Goal: Task Accomplishment & Management: Manage account settings

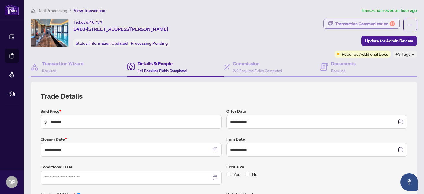
click at [342, 21] on div "Transaction Communication 11" at bounding box center [366, 23] width 60 height 9
type textarea "**********"
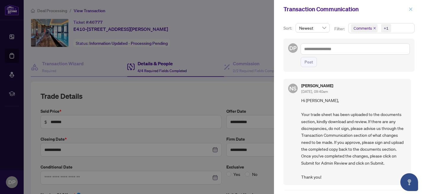
click at [410, 10] on icon "close" at bounding box center [411, 8] width 3 height 3
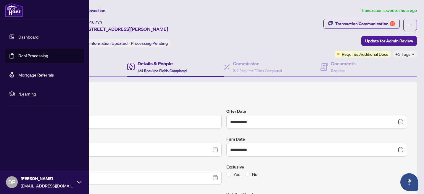
click at [29, 57] on link "Deal Processing" at bounding box center [33, 55] width 30 height 5
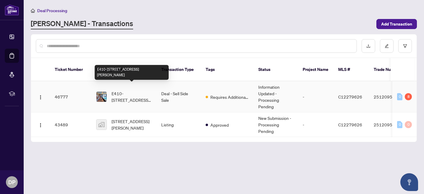
click at [134, 94] on span "E410-[STREET_ADDRESS][PERSON_NAME]" at bounding box center [132, 96] width 40 height 13
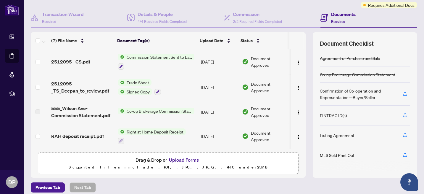
scroll to position [54, 0]
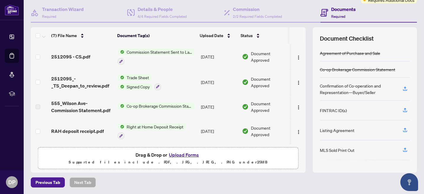
click at [183, 154] on button "Upload Forms" at bounding box center [183, 155] width 33 height 8
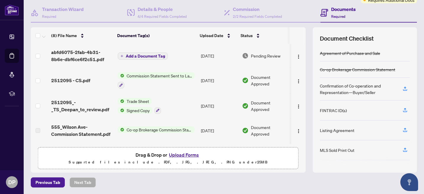
click at [153, 55] on span "Add a Document Tag" at bounding box center [145, 56] width 39 height 4
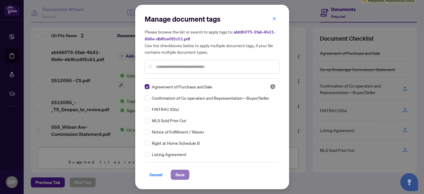
click at [184, 177] on span "Save" at bounding box center [180, 174] width 9 height 9
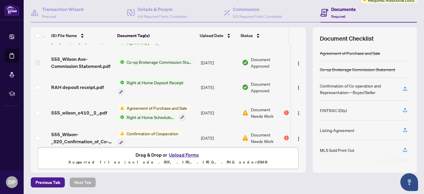
scroll to position [69, 0]
click at [296, 111] on img "button" at bounding box center [298, 113] width 5 height 5
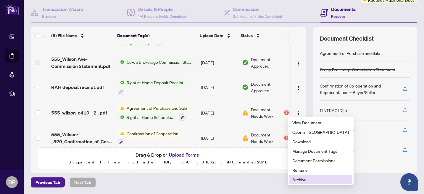
click at [301, 177] on span "Archive" at bounding box center [321, 179] width 57 height 7
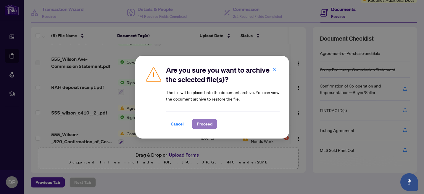
click at [201, 125] on span "Proceed" at bounding box center [205, 123] width 16 height 9
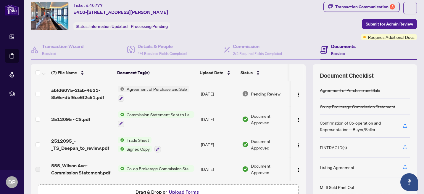
scroll to position [16, 0]
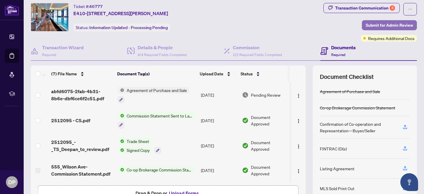
click at [377, 27] on span "Submit for Admin Review" at bounding box center [389, 24] width 47 height 9
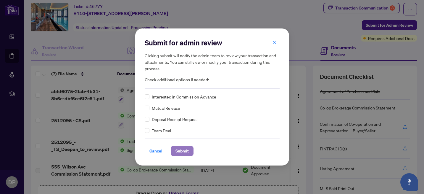
click at [187, 153] on span "Submit" at bounding box center [182, 150] width 13 height 9
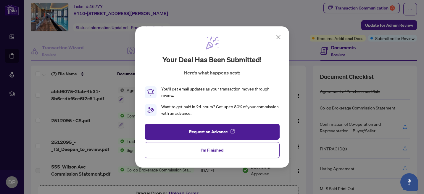
click at [187, 153] on button "I'm Finished" at bounding box center [212, 150] width 135 height 16
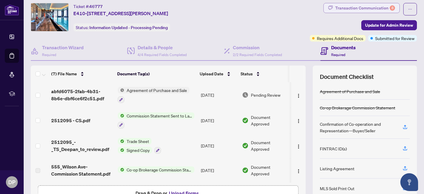
click at [354, 8] on div "Transaction Communication 8" at bounding box center [366, 7] width 60 height 9
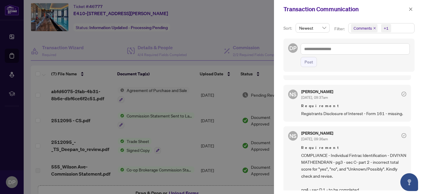
scroll to position [171, 0]
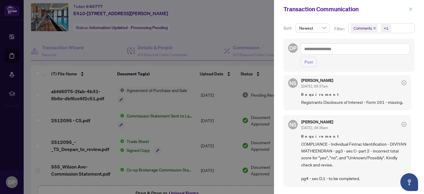
click at [411, 10] on icon "close" at bounding box center [411, 9] width 4 height 4
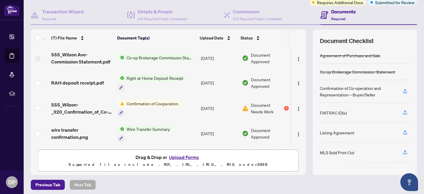
scroll to position [54, 0]
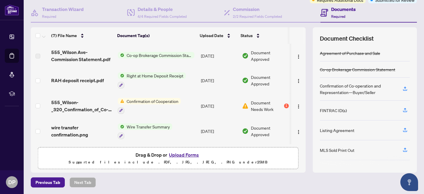
click at [195, 155] on button "Upload Forms" at bounding box center [183, 155] width 33 height 8
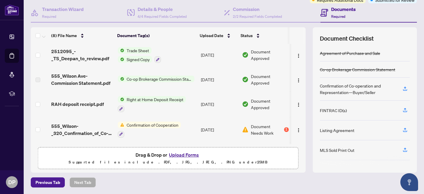
scroll to position [0, 0]
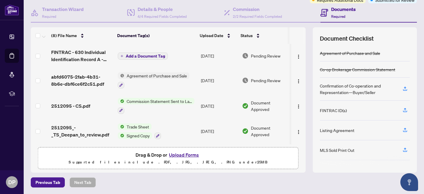
click at [148, 56] on span "Add a Document Tag" at bounding box center [145, 56] width 39 height 4
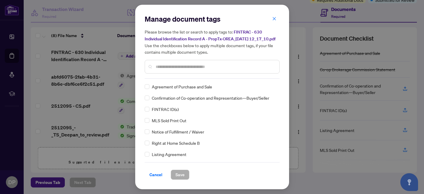
click at [169, 70] on input "text" at bounding box center [215, 66] width 119 height 7
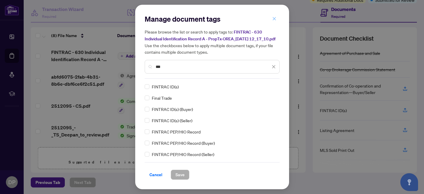
type input "***"
click at [273, 17] on icon "close" at bounding box center [274, 19] width 4 height 4
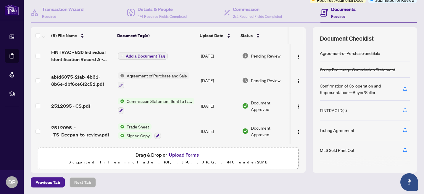
click at [139, 55] on span "Add a Document Tag" at bounding box center [145, 56] width 39 height 4
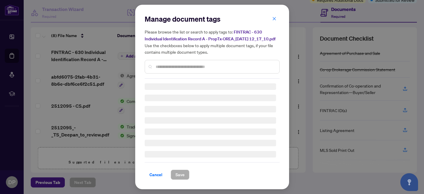
click at [164, 69] on input "text" at bounding box center [215, 66] width 119 height 7
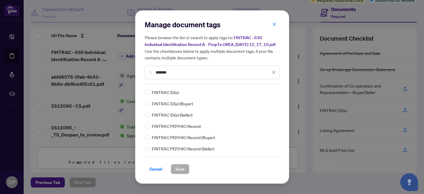
type input "*******"
click at [183, 171] on span "Save" at bounding box center [180, 168] width 9 height 9
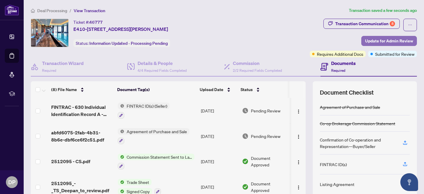
click at [398, 42] on span "Update for Admin Review" at bounding box center [389, 40] width 48 height 9
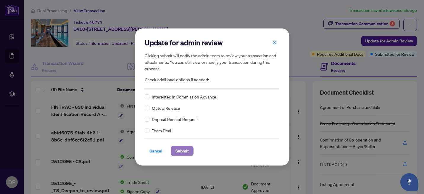
click at [178, 152] on span "Submit" at bounding box center [182, 150] width 13 height 9
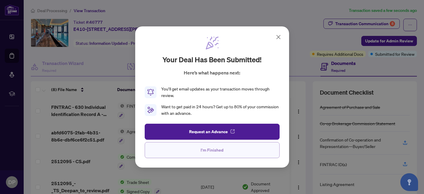
click at [207, 153] on span "I'm Finished" at bounding box center [212, 149] width 23 height 9
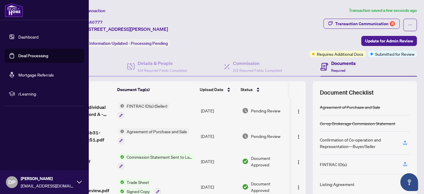
click at [22, 55] on link "Deal Processing" at bounding box center [33, 55] width 30 height 5
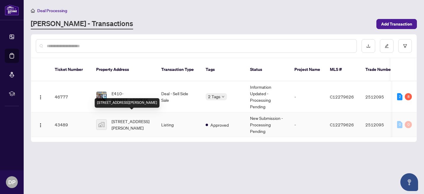
click at [126, 120] on span "[STREET_ADDRESS][PERSON_NAME]" at bounding box center [132, 124] width 40 height 13
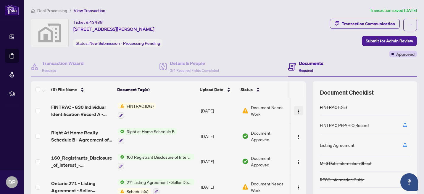
click at [296, 111] on img "button" at bounding box center [298, 111] width 5 height 5
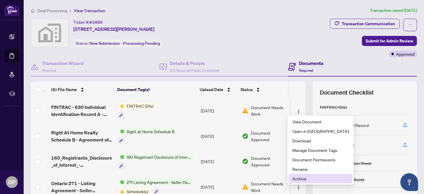
click at [300, 179] on span "Archive" at bounding box center [321, 178] width 57 height 7
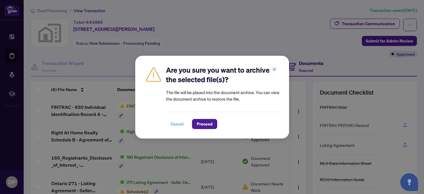
click at [178, 125] on span "Cancel" at bounding box center [177, 123] width 13 height 9
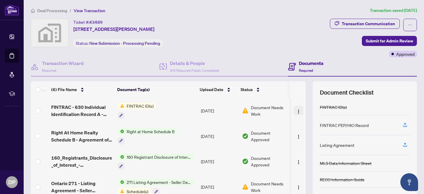
click at [296, 112] on img "button" at bounding box center [298, 111] width 5 height 5
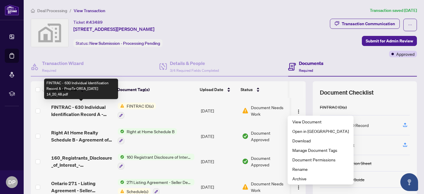
click at [82, 109] on span "FINTRAC - 630 Individual Identification Record A - PropTx-OREA_[DATE] 14_20_48.…" at bounding box center [82, 110] width 62 height 14
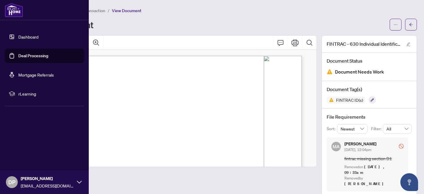
click at [25, 55] on link "Deal Processing" at bounding box center [33, 55] width 30 height 5
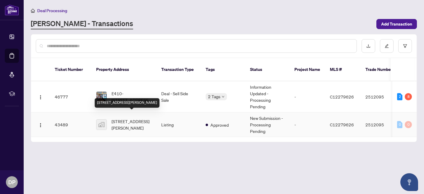
click at [121, 121] on span "[STREET_ADDRESS][PERSON_NAME]" at bounding box center [132, 124] width 40 height 13
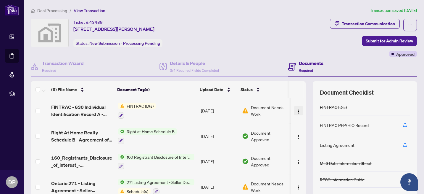
click at [295, 111] on button "button" at bounding box center [298, 110] width 9 height 9
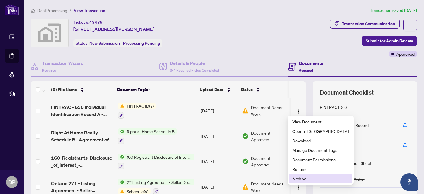
click at [303, 177] on span "Archive" at bounding box center [321, 178] width 57 height 7
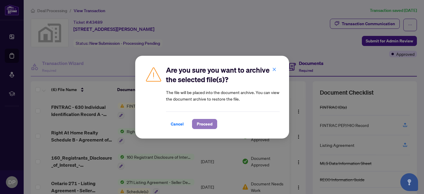
click at [207, 125] on span "Proceed" at bounding box center [205, 123] width 16 height 9
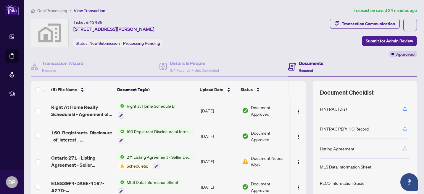
drag, startPoint x: 299, startPoint y: 121, endPoint x: 299, endPoint y: 110, distance: 11.3
click at [299, 110] on td at bounding box center [298, 110] width 15 height 25
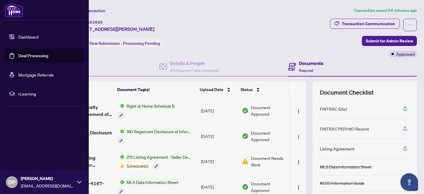
click at [44, 58] on link "Deal Processing" at bounding box center [33, 55] width 30 height 5
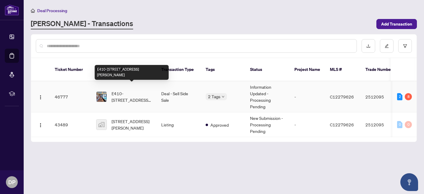
click at [124, 93] on span "E410-[STREET_ADDRESS][PERSON_NAME]" at bounding box center [132, 96] width 40 height 13
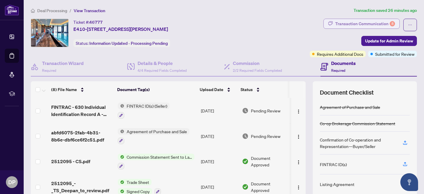
click at [355, 23] on div "Transaction Communication 8" at bounding box center [366, 23] width 60 height 9
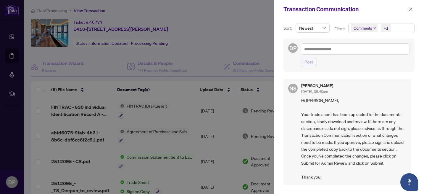
click at [405, 93] on div "NS [PERSON_NAME] [DATE], 09:40am Hi [PERSON_NAME], Your trade sheet has been up…" at bounding box center [348, 132] width 128 height 106
drag, startPoint x: 413, startPoint y: 87, endPoint x: 413, endPoint y: 94, distance: 6.5
click at [413, 94] on div "Sort: Newest Filter: Comments +1 DP Post NS [PERSON_NAME] [DATE], 09:40am Hi [P…" at bounding box center [349, 105] width 150 height 175
click at [377, 97] on span "Hi [PERSON_NAME], Your trade sheet has been uploaded to the documents section, …" at bounding box center [353, 138] width 105 height 83
click at [420, 94] on div "Sort: Newest Filter: Comments +1 DP Post NS [PERSON_NAME] [DATE], 09:40am Hi [P…" at bounding box center [349, 105] width 150 height 175
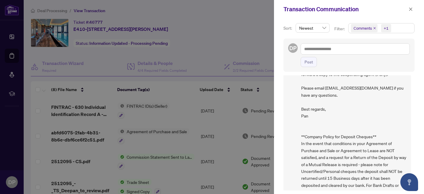
scroll to position [736, 0]
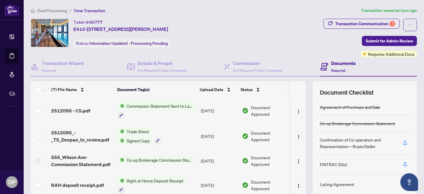
click at [148, 107] on span "Commission Statement Sent to Lawyer" at bounding box center [159, 105] width 70 height 7
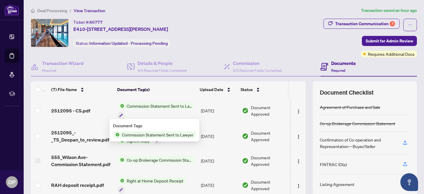
click at [150, 137] on span "Commission Statement Sent to Lawyer" at bounding box center [158, 134] width 76 height 7
